Goal: Check status: Check status

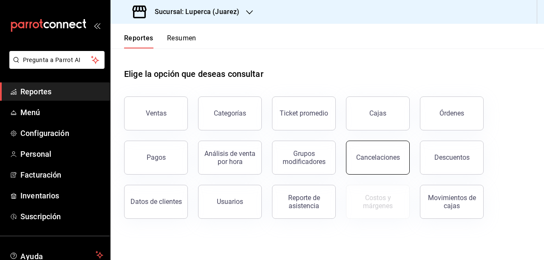
click at [358, 147] on button "Cancelaciones" at bounding box center [378, 158] width 64 height 34
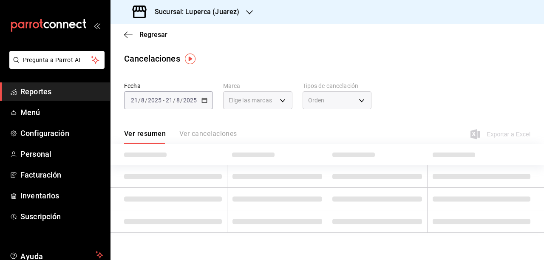
type input "[object Object]"
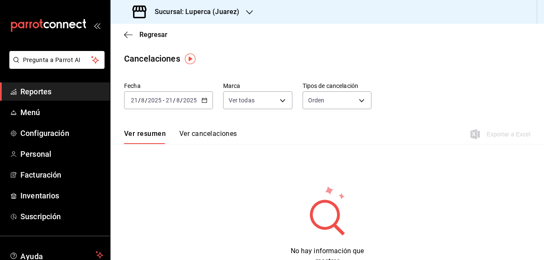
click at [203, 101] on icon "button" at bounding box center [204, 100] width 6 height 6
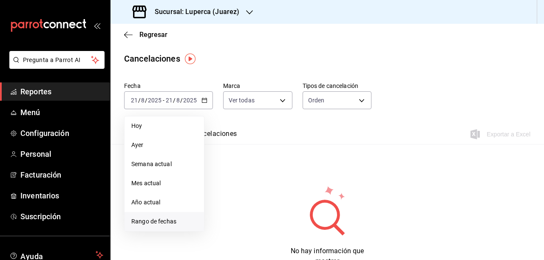
click at [148, 217] on span "Rango de fechas" at bounding box center [164, 221] width 66 height 9
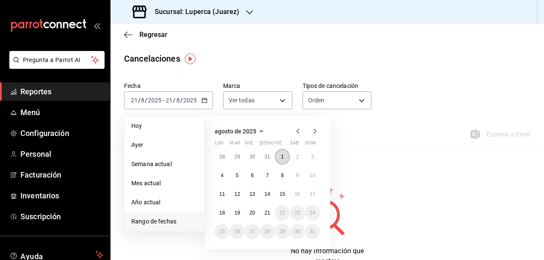
click at [279, 159] on button "1" at bounding box center [282, 156] width 15 height 15
click at [267, 216] on button "21" at bounding box center [267, 212] width 15 height 15
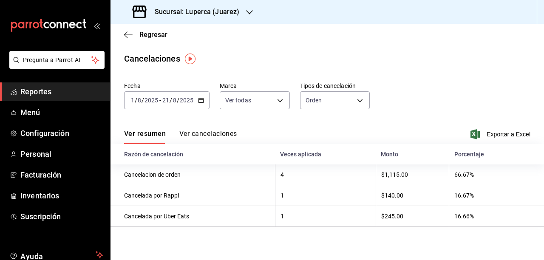
click at [223, 134] on button "Ver cancelaciones" at bounding box center [208, 137] width 58 height 14
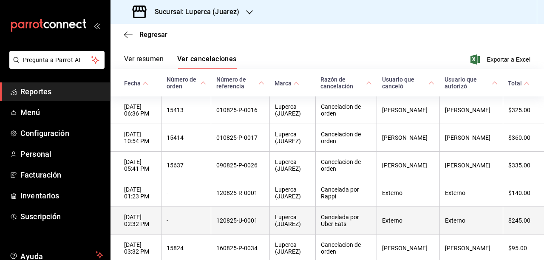
scroll to position [74, 0]
